Goal: Task Accomplishment & Management: Use online tool/utility

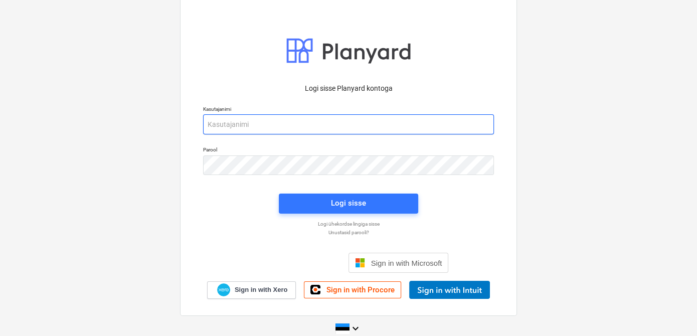
click at [344, 118] on input "email" at bounding box center [348, 124] width 291 height 20
type input "[EMAIL_ADDRESS][DOMAIN_NAME]"
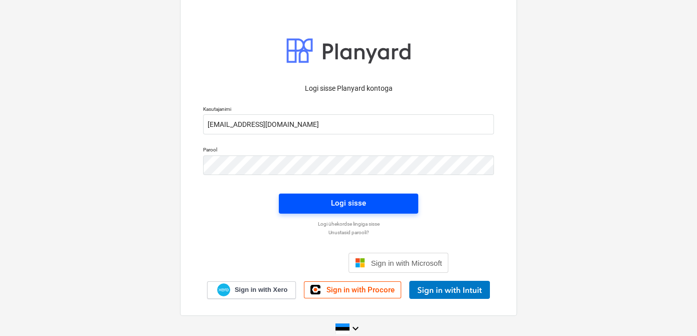
click at [322, 212] on button "Logi sisse" at bounding box center [348, 204] width 139 height 20
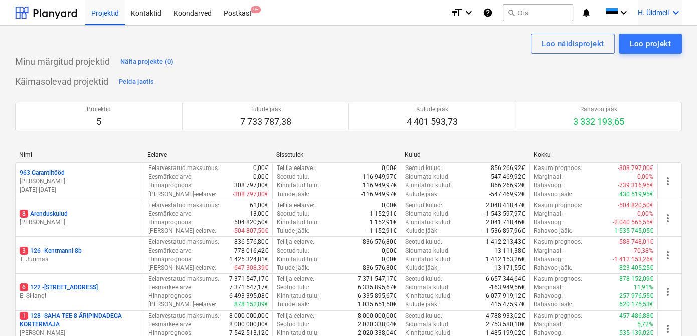
click at [675, 14] on icon "keyboard_arrow_down" at bounding box center [676, 13] width 12 height 12
click at [466, 48] on div at bounding box center [348, 168] width 697 height 336
click at [229, 18] on div "Postkast 9+" at bounding box center [238, 12] width 40 height 26
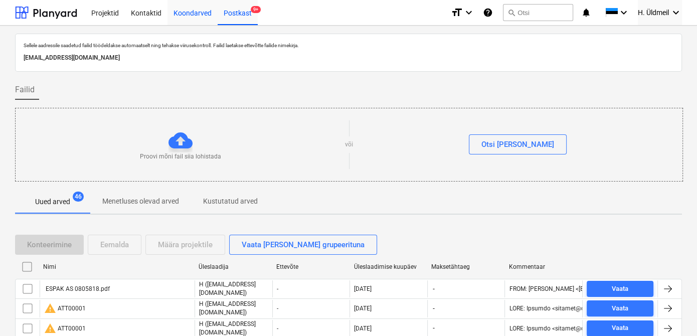
click at [198, 14] on div "Koondarved" at bounding box center [193, 12] width 50 height 26
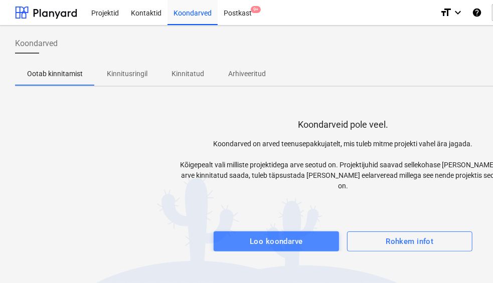
click at [248, 235] on span "Loo koondarve" at bounding box center [276, 241] width 103 height 13
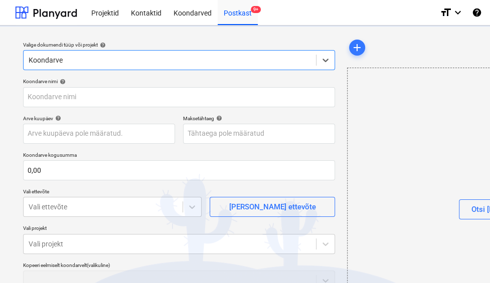
type input "invoice_2025081415768.pdf"
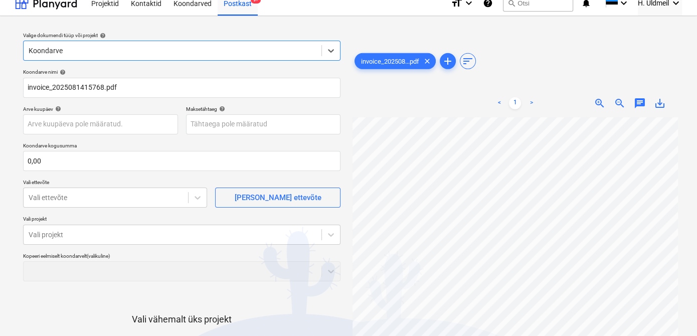
scroll to position [8, 0]
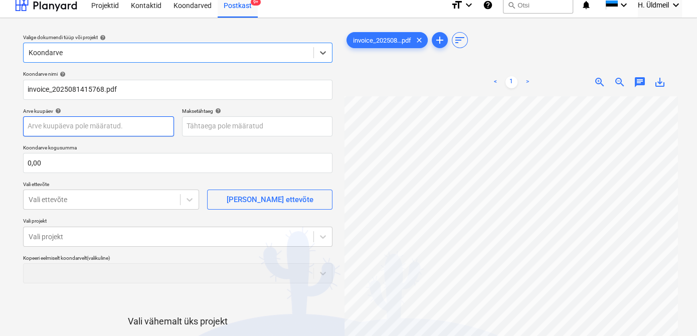
click at [105, 125] on body "Projektid Kontaktid Koondarved Postkast 9+ format_size keyboard_arrow_down help…" at bounding box center [348, 160] width 697 height 336
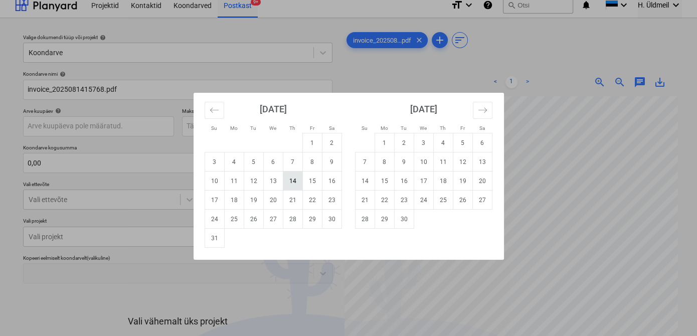
click at [301, 185] on td "14" at bounding box center [293, 181] width 20 height 19
type input "[DATE]"
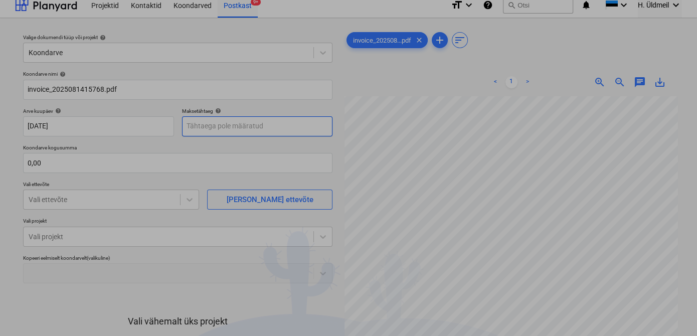
click at [237, 121] on body "Projektid Kontaktid Koondarved Postkast 9+ format_size keyboard_arrow_down help…" at bounding box center [348, 160] width 697 height 336
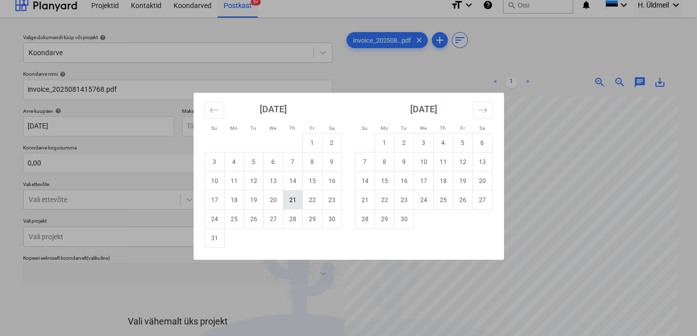
click at [293, 200] on td "21" at bounding box center [293, 200] width 20 height 19
type input "[DATE]"
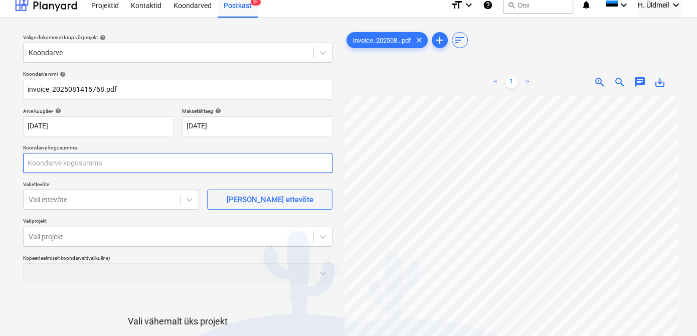
click at [73, 166] on input "text" at bounding box center [178, 163] width 310 height 20
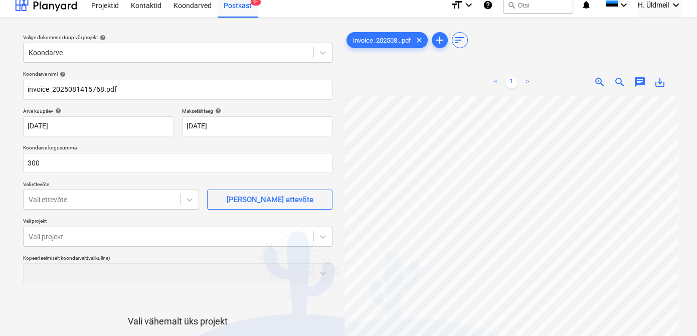
type input "300,00"
click at [321, 240] on div at bounding box center [323, 237] width 18 height 18
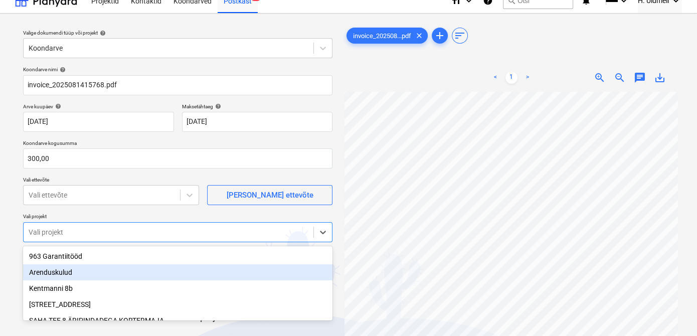
click at [53, 274] on div "Arenduskulud" at bounding box center [178, 272] width 310 height 16
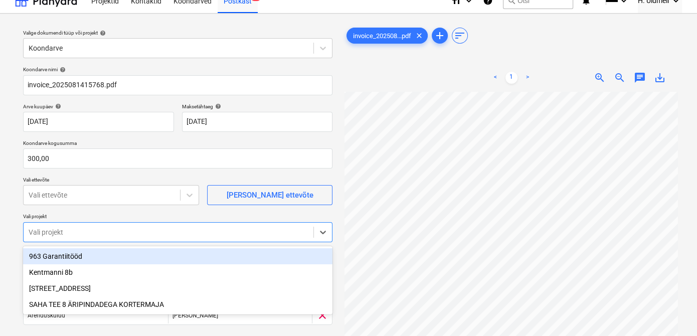
click at [61, 258] on div "963 Garantiitööd" at bounding box center [178, 256] width 310 height 16
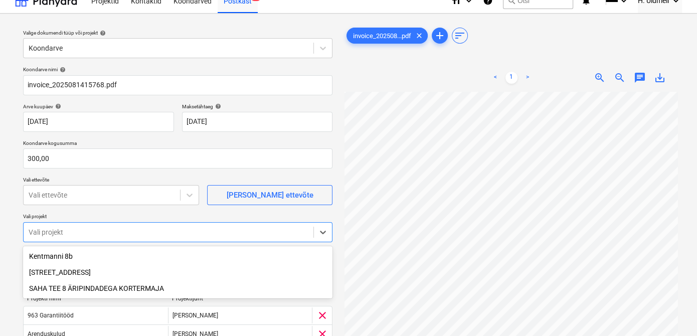
click at [45, 273] on div "[STREET_ADDRESS]" at bounding box center [178, 272] width 310 height 16
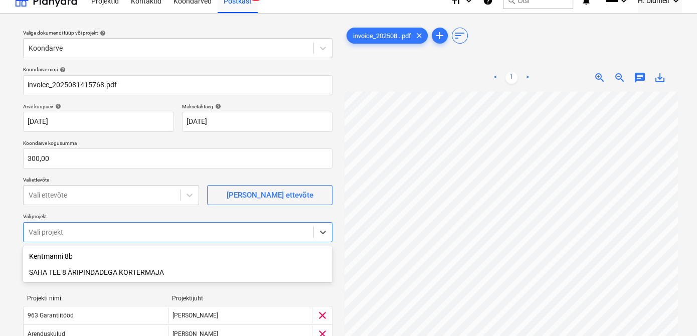
click at [48, 274] on div "SAHA TEE 8 ÄRIPINDADEGA KORTERMAJA" at bounding box center [178, 272] width 310 height 16
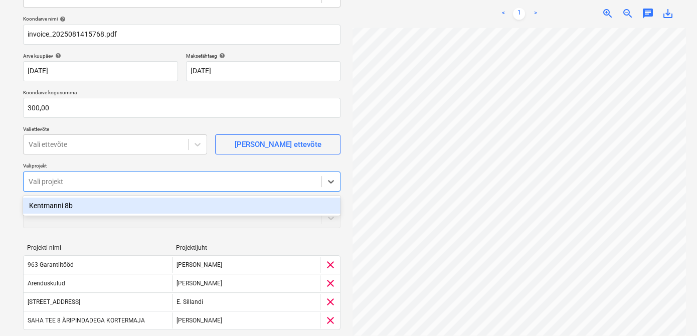
scroll to position [128, 0]
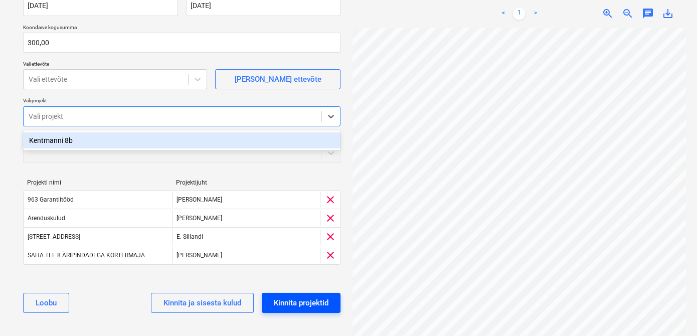
click at [286, 302] on div "Kinnita projektid" at bounding box center [301, 302] width 55 height 13
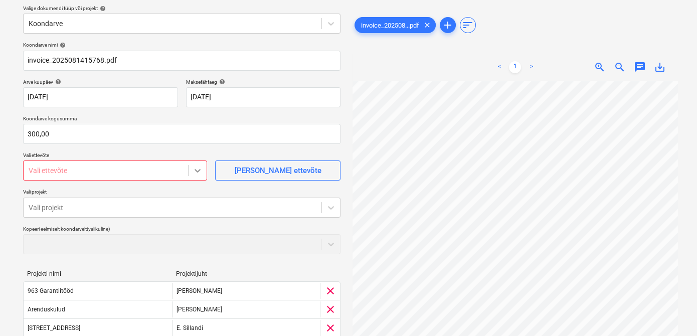
click at [196, 171] on icon at bounding box center [198, 171] width 10 height 10
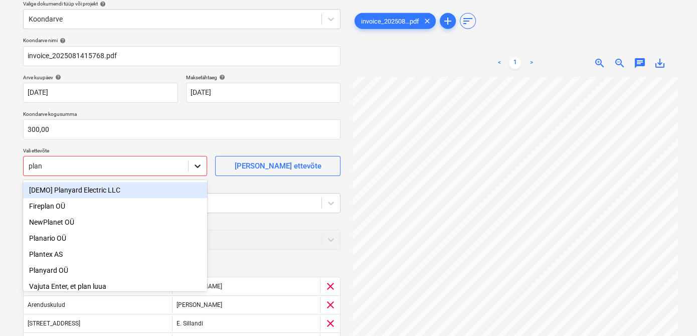
type input "plany"
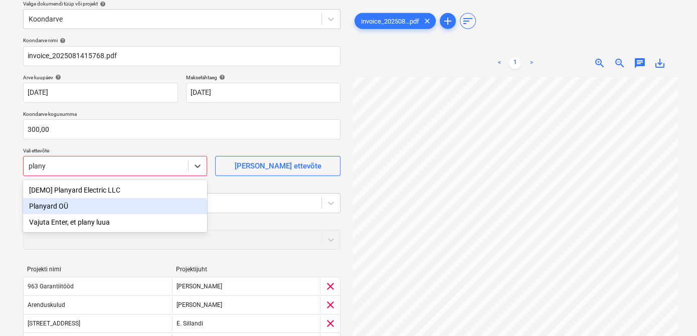
click at [76, 210] on div "Planyard OÜ" at bounding box center [115, 206] width 184 height 16
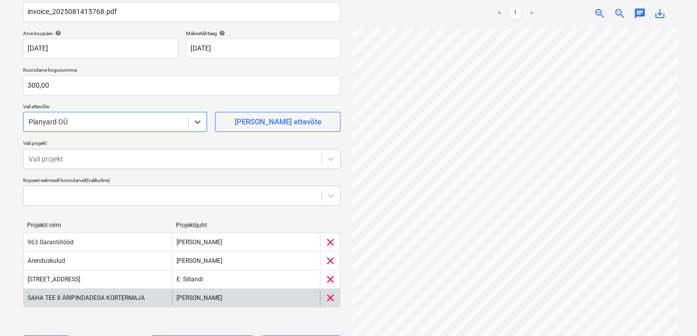
scroll to position [128, 0]
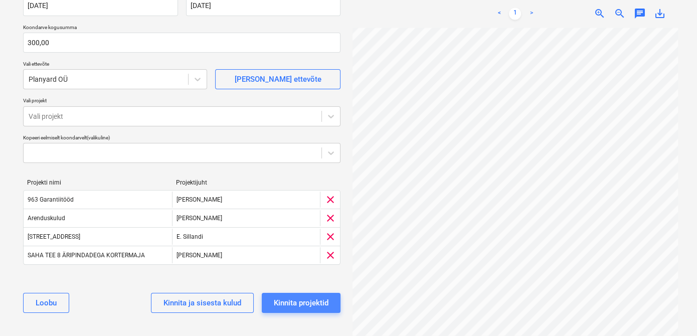
click at [285, 305] on div "Kinnita projektid" at bounding box center [301, 302] width 55 height 13
